Goal: Task Accomplishment & Management: Manage account settings

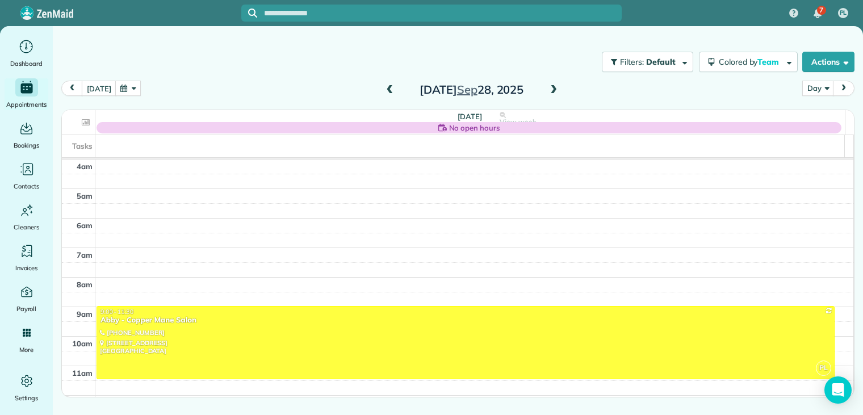
scroll to position [89, 0]
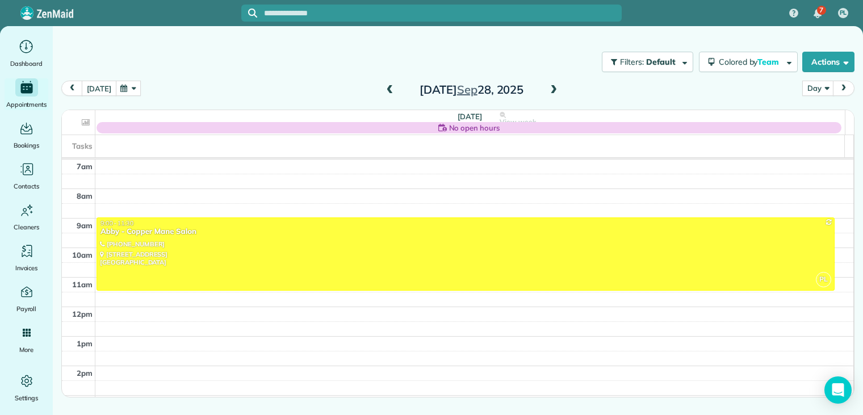
click at [105, 90] on button "[DATE]" at bounding box center [99, 88] width 34 height 15
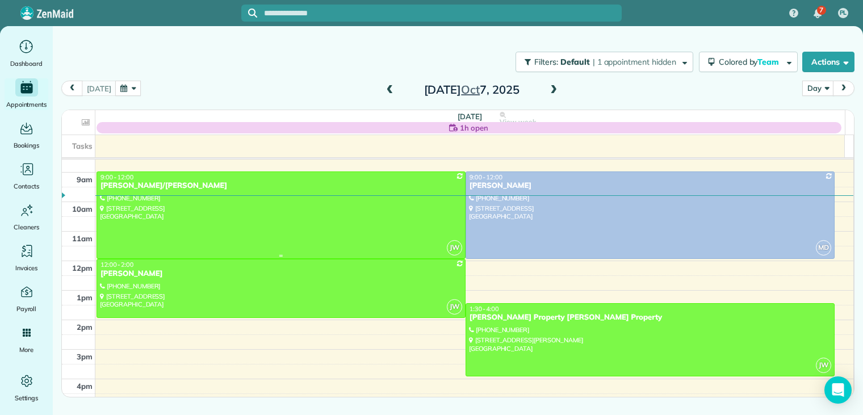
scroll to position [154, 0]
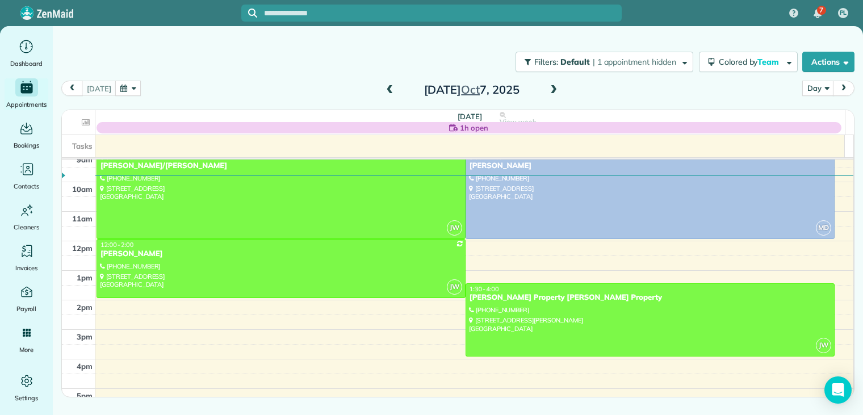
click at [552, 89] on span at bounding box center [553, 90] width 12 height 10
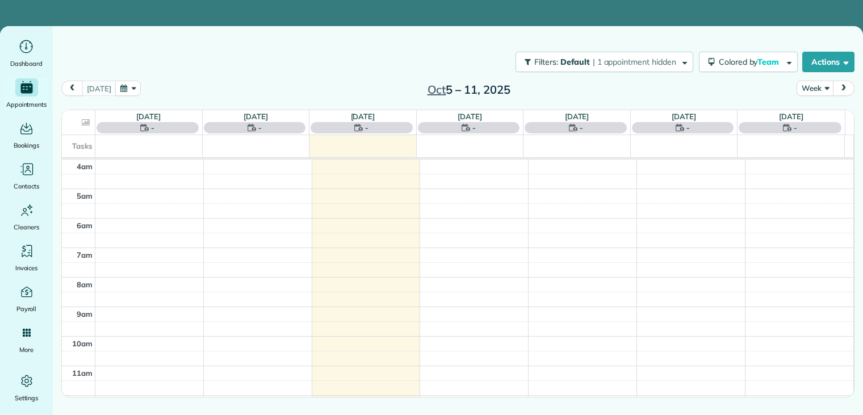
scroll to position [89, 0]
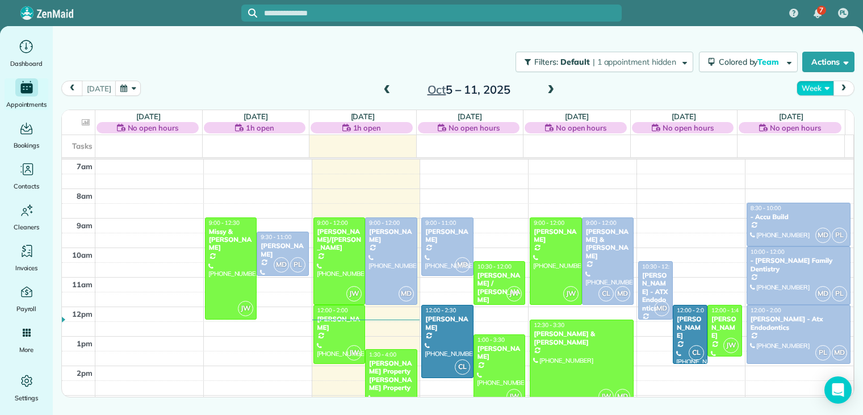
click at [814, 90] on button "Week" at bounding box center [814, 88] width 37 height 15
click at [811, 113] on link "Day" at bounding box center [842, 114] width 90 height 23
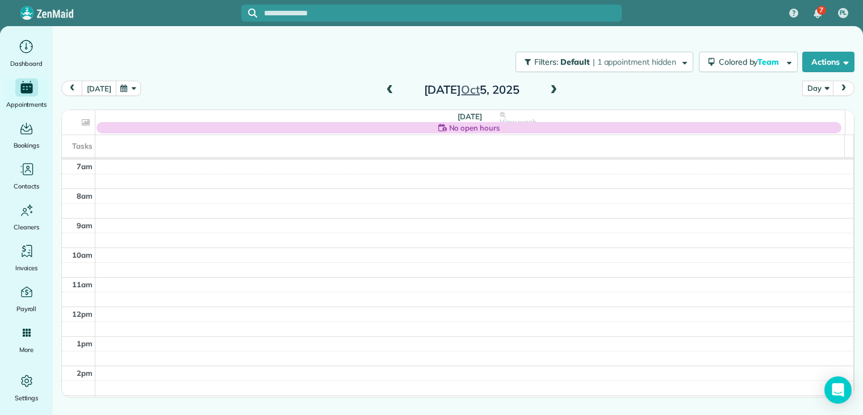
click at [97, 88] on button "[DATE]" at bounding box center [99, 88] width 34 height 15
